Goal: Task Accomplishment & Management: Manage account settings

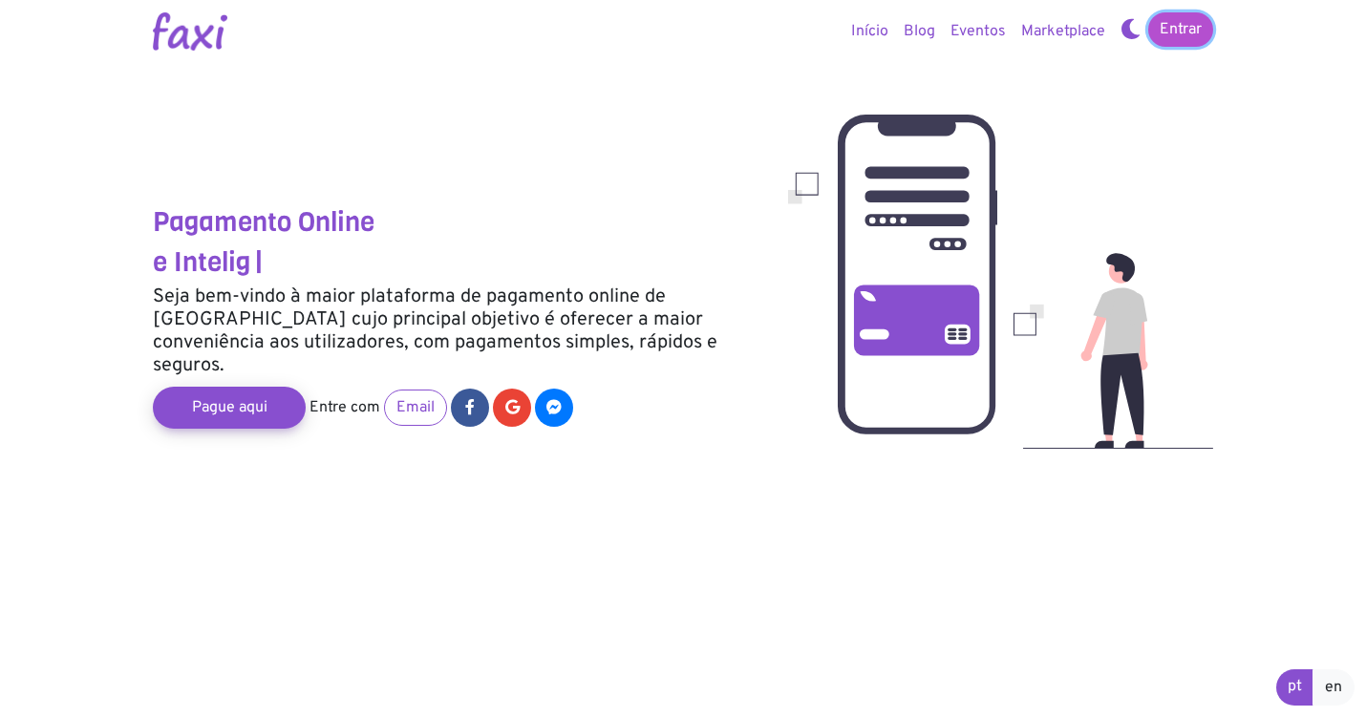
click at [1201, 20] on link "Entrar" at bounding box center [1180, 29] width 65 height 34
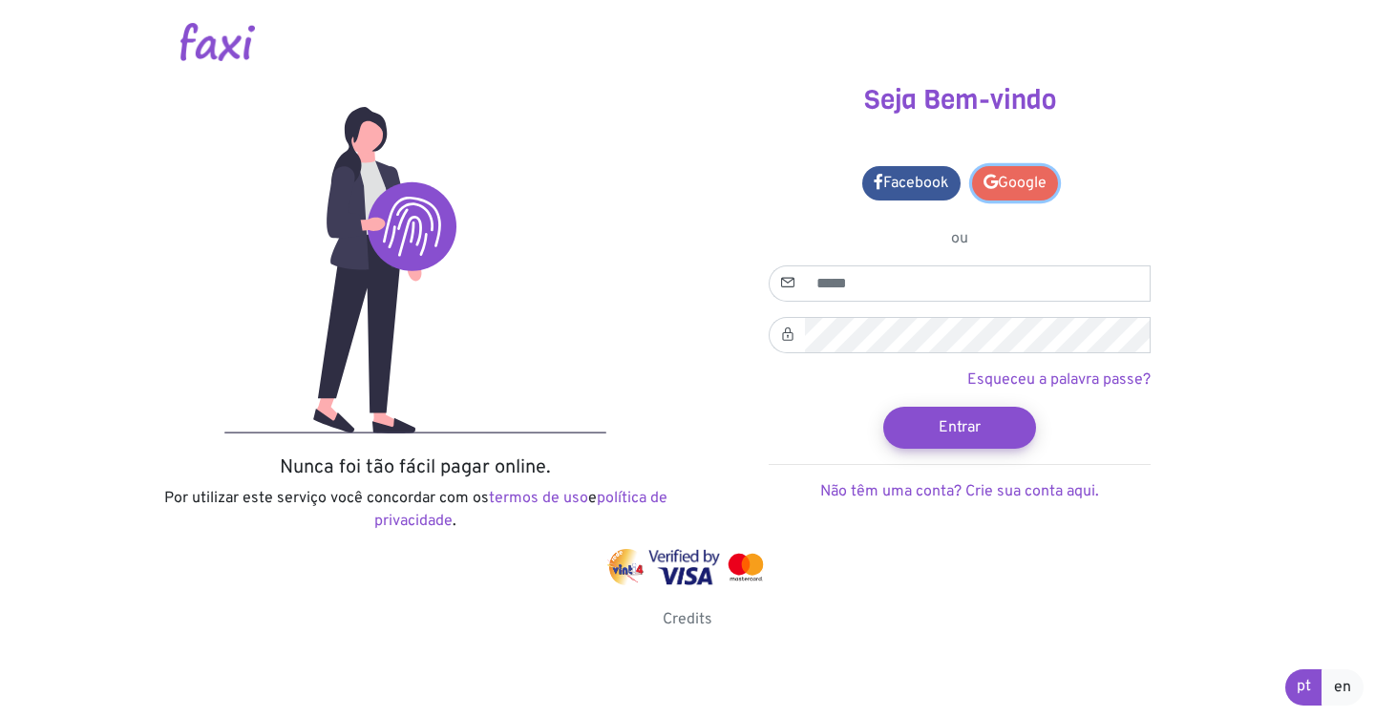
click at [1007, 189] on link "Google" at bounding box center [1015, 183] width 86 height 34
